Goal: Task Accomplishment & Management: Complete application form

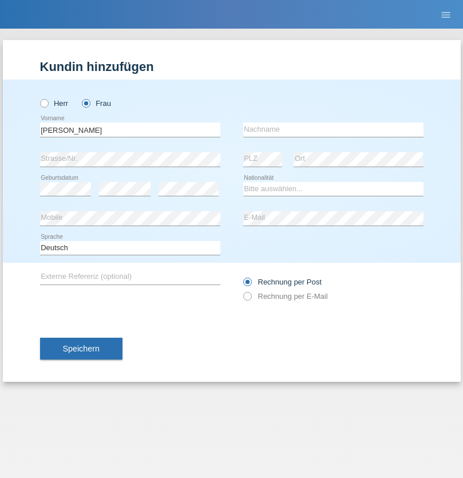
type input "[PERSON_NAME]"
click at [333, 129] on input "text" at bounding box center [333, 129] width 180 height 14
type input "[PERSON_NAME]"
select select "CH"
radio input "true"
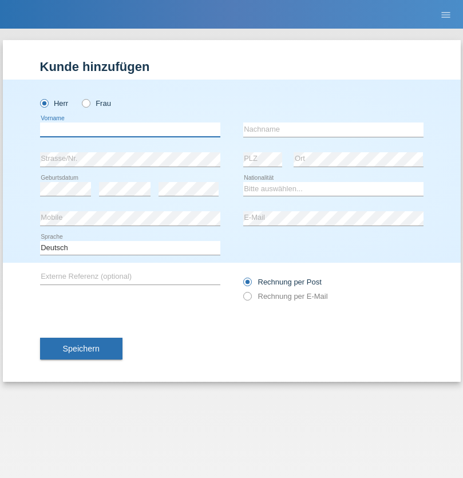
click at [130, 129] on input "text" at bounding box center [130, 129] width 180 height 14
type input "[PERSON_NAME]"
click at [333, 129] on input "text" at bounding box center [333, 129] width 180 height 14
type input "Hager"
select select "CH"
